Goal: Browse casually

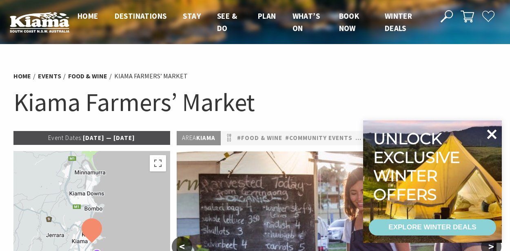
click at [492, 135] on icon at bounding box center [492, 134] width 10 height 10
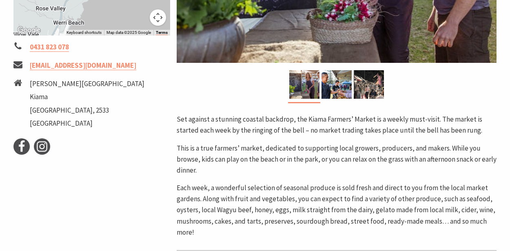
scroll to position [301, 0]
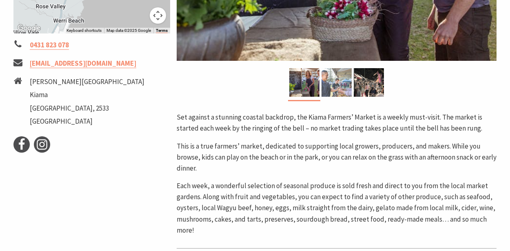
click at [340, 83] on img at bounding box center [337, 82] width 30 height 29
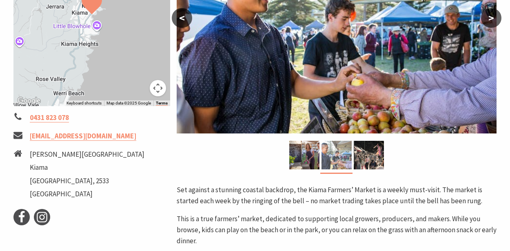
scroll to position [227, 0]
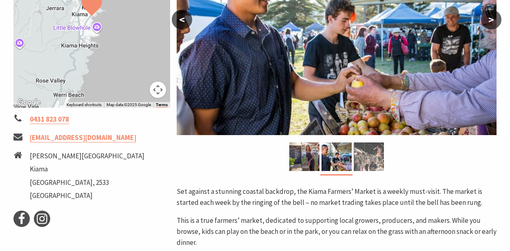
click at [365, 145] on img at bounding box center [369, 156] width 30 height 29
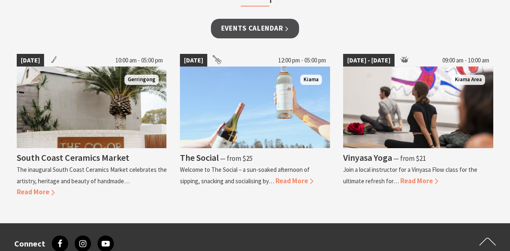
scroll to position [730, 0]
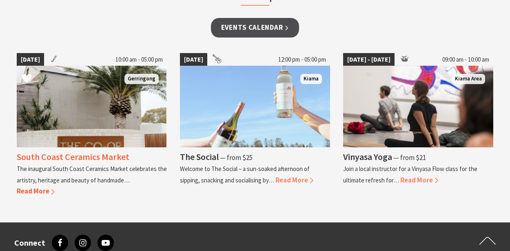
click at [30, 189] on span "Read More" at bounding box center [36, 190] width 38 height 9
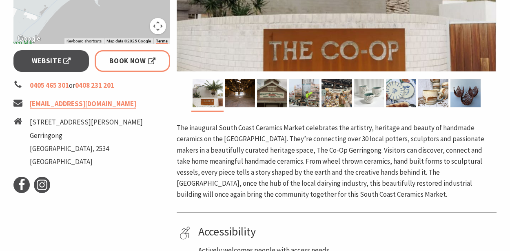
scroll to position [290, 0]
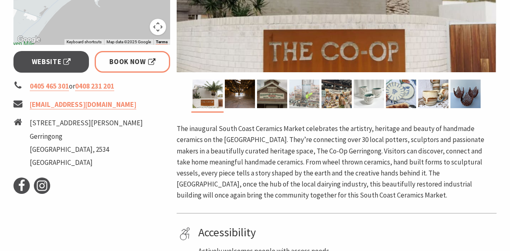
click at [306, 94] on img at bounding box center [304, 94] width 30 height 29
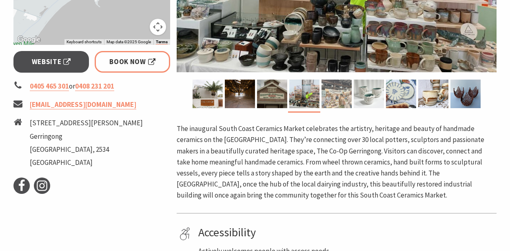
click at [328, 97] on img at bounding box center [337, 94] width 30 height 29
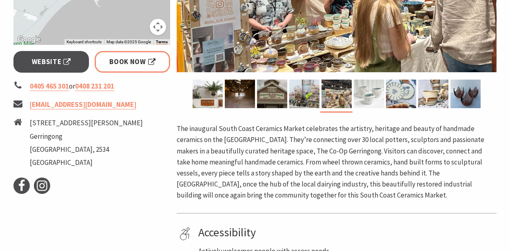
click at [359, 94] on img at bounding box center [369, 94] width 30 height 29
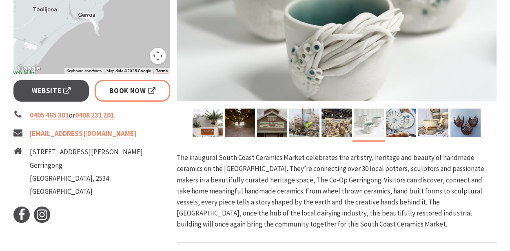
scroll to position [260, 0]
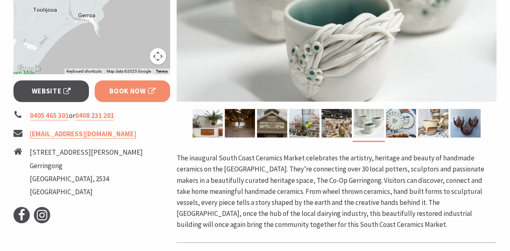
click at [125, 88] on span "Book Now" at bounding box center [132, 91] width 46 height 11
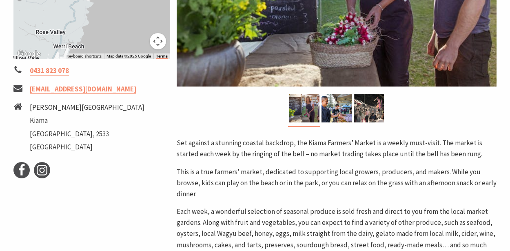
scroll to position [277, 0]
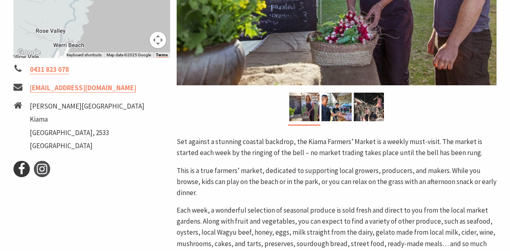
click at [20, 172] on icon at bounding box center [22, 169] width 12 height 12
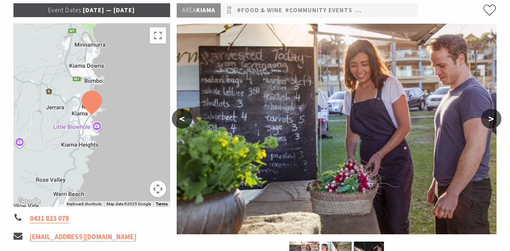
scroll to position [0, 0]
